Goal: Information Seeking & Learning: Learn about a topic

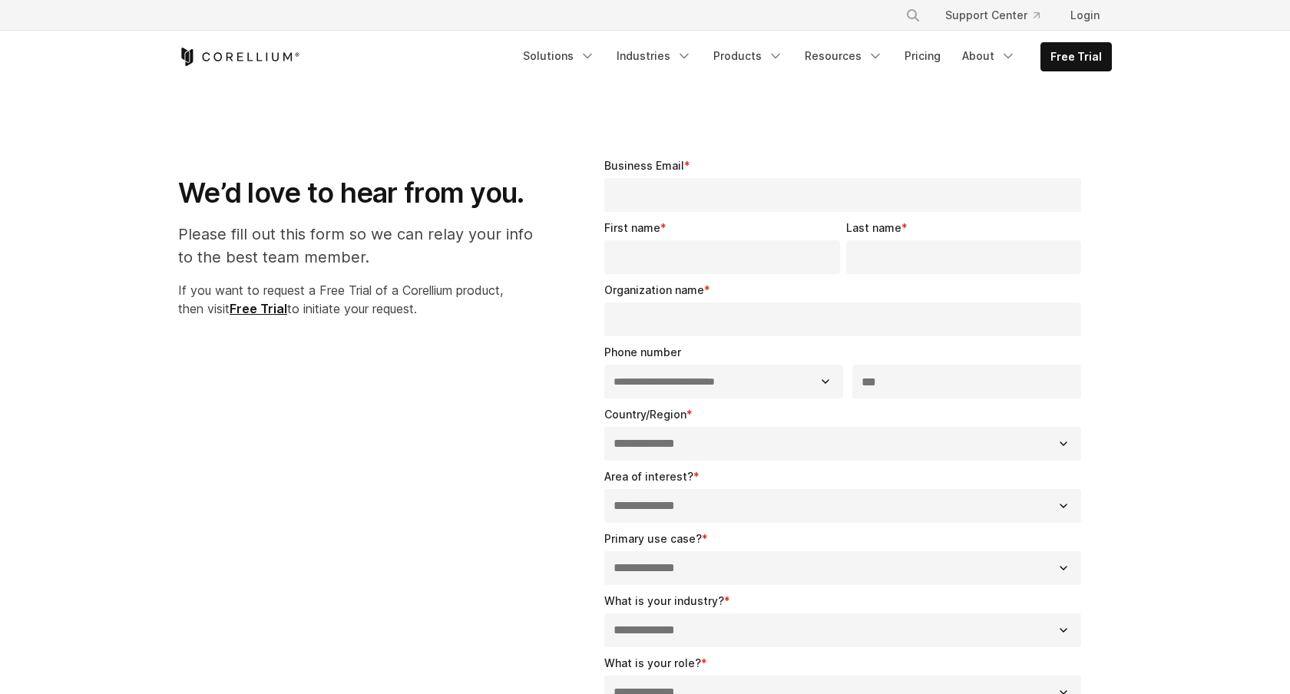
select select "**"
click at [935, 55] on link "Pricing" at bounding box center [923, 56] width 55 height 28
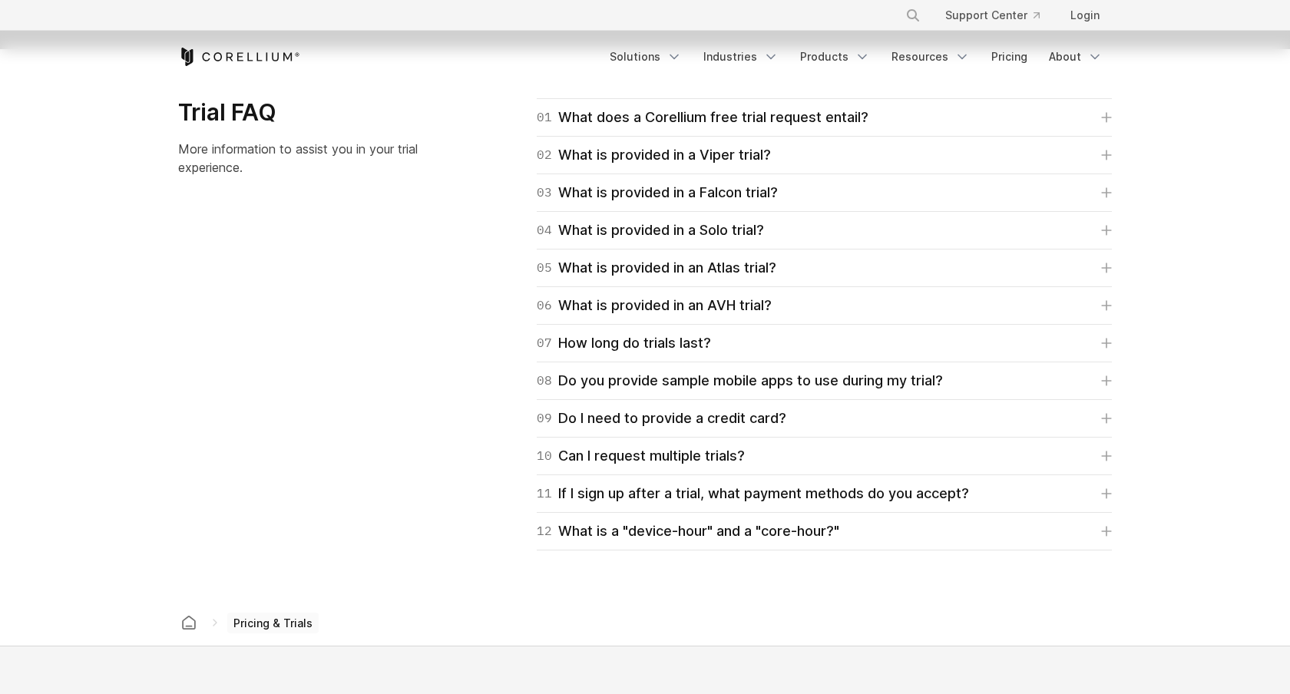
scroll to position [2213, 0]
click at [770, 301] on div "06 What is provided in an AVH trial?" at bounding box center [654, 307] width 235 height 22
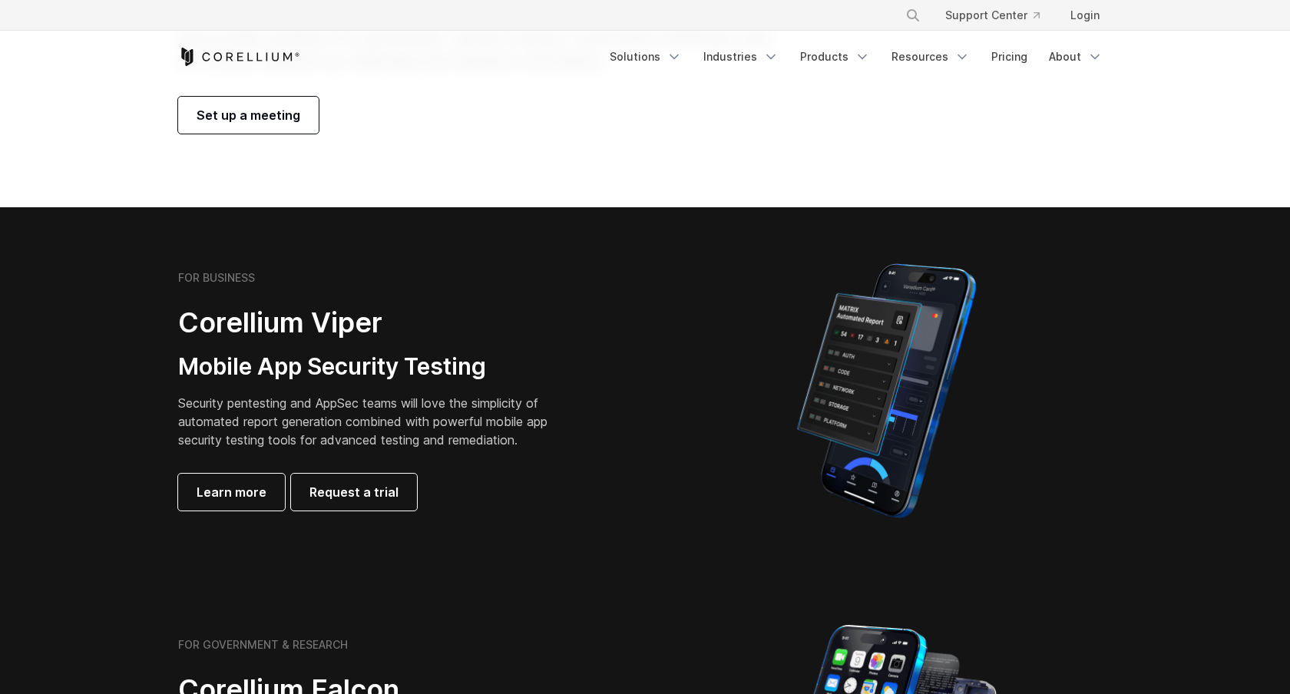
scroll to position [0, 0]
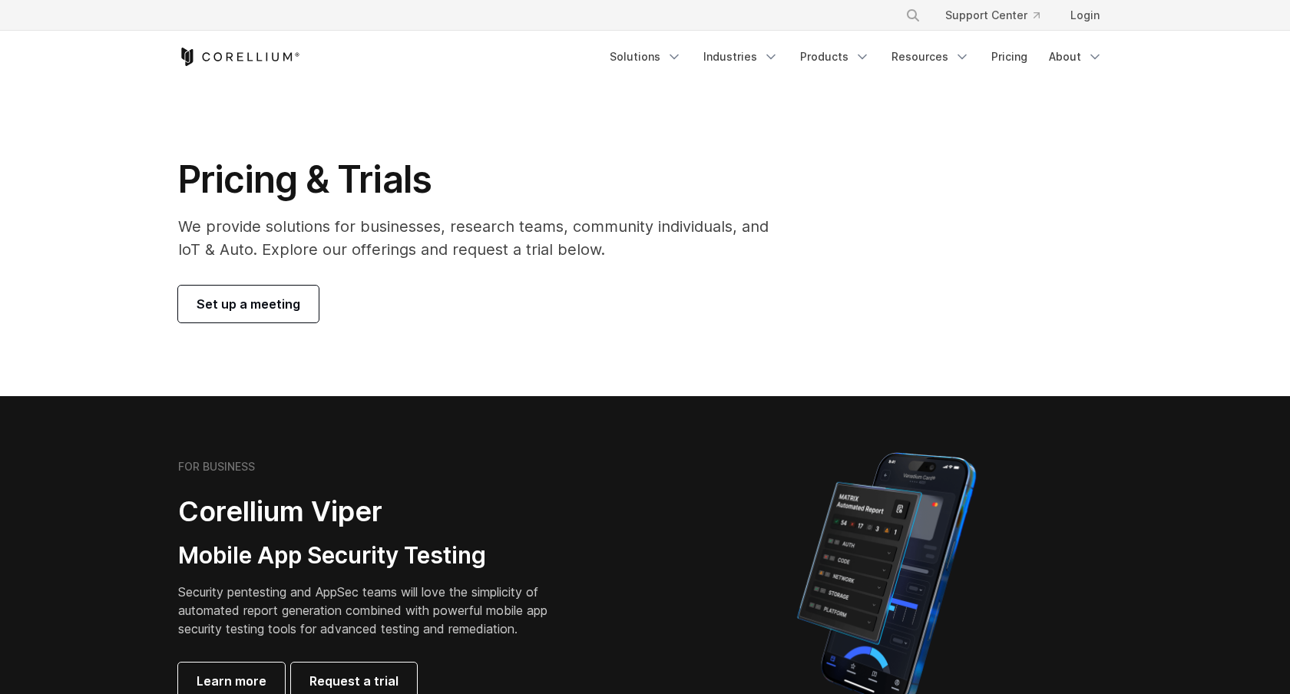
click at [262, 56] on icon "Corellium Home" at bounding box center [239, 57] width 122 height 18
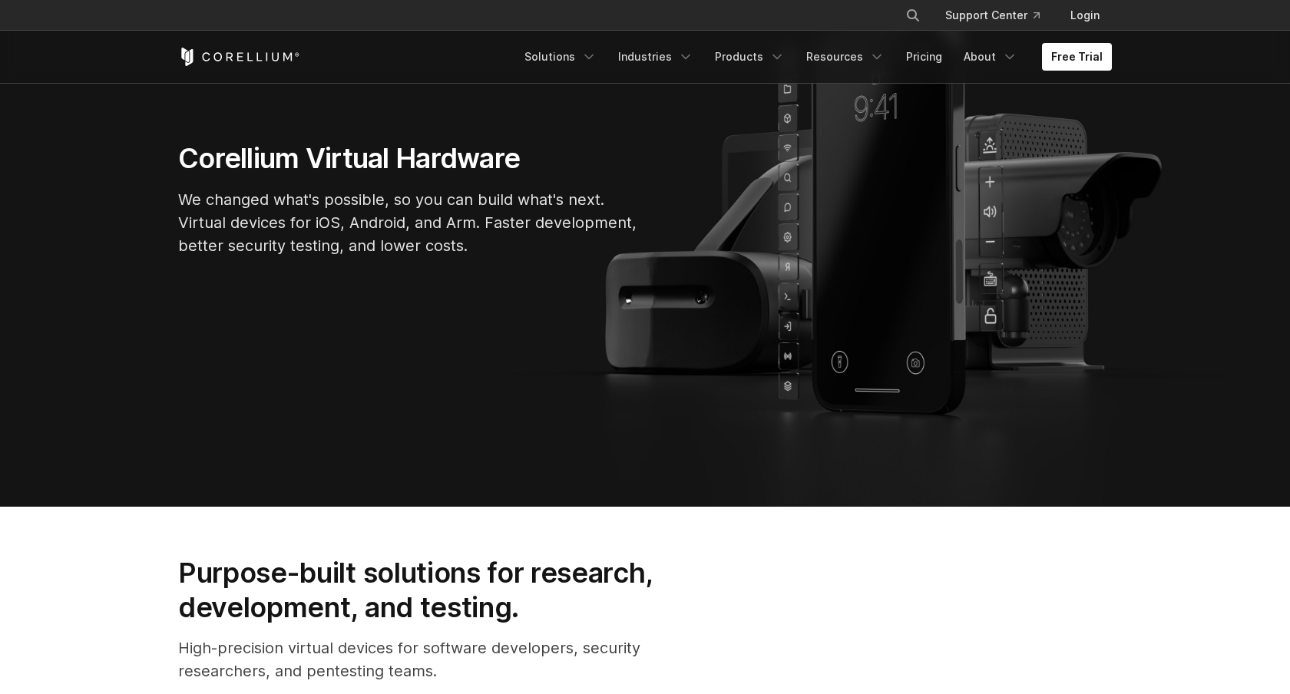
scroll to position [173, 0]
